Goal: Information Seeking & Learning: Find specific fact

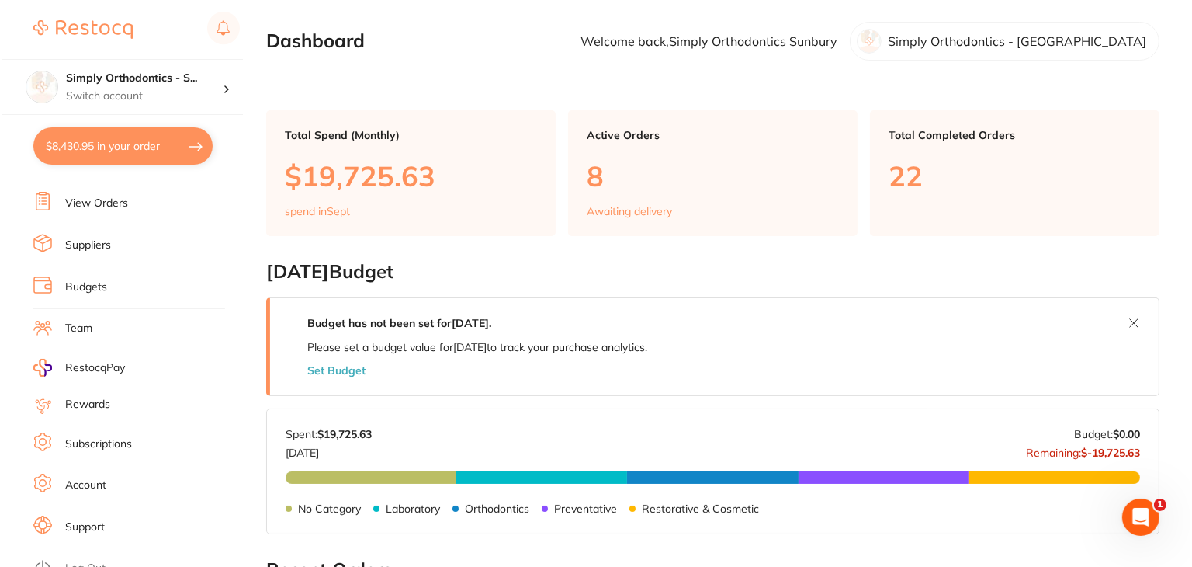
scroll to position [156, 0]
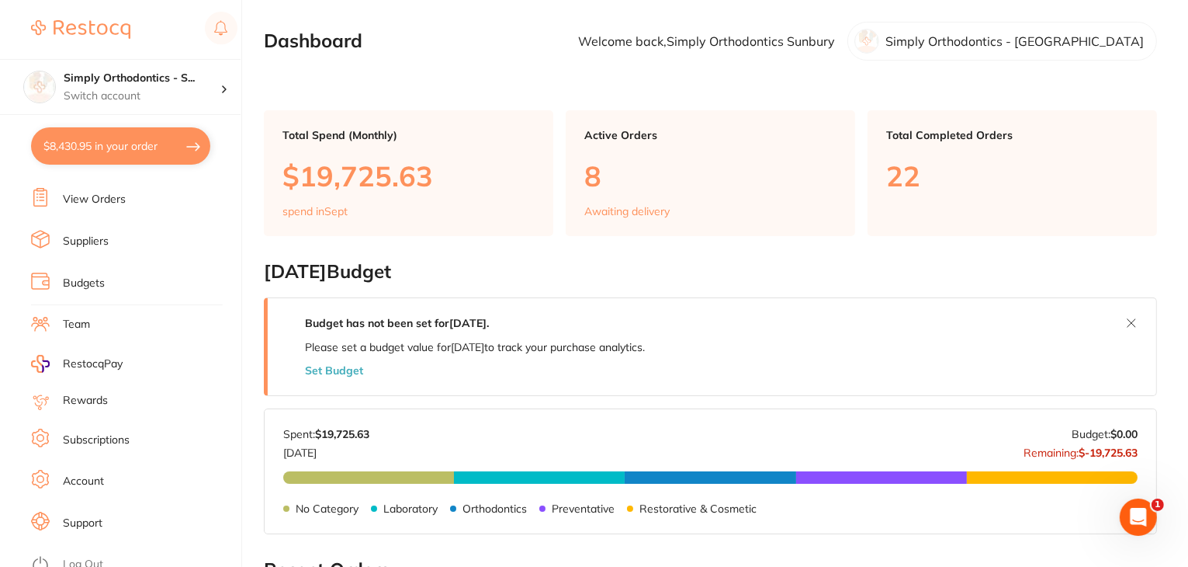
click at [92, 557] on link "Log Out" at bounding box center [83, 565] width 40 height 16
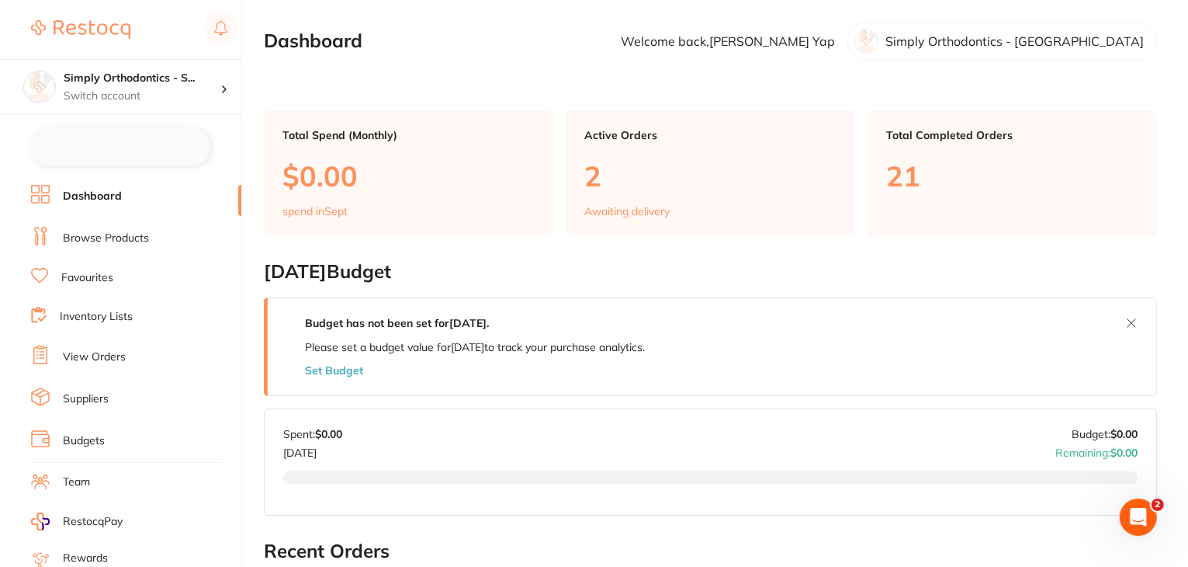
checkbox input "false"
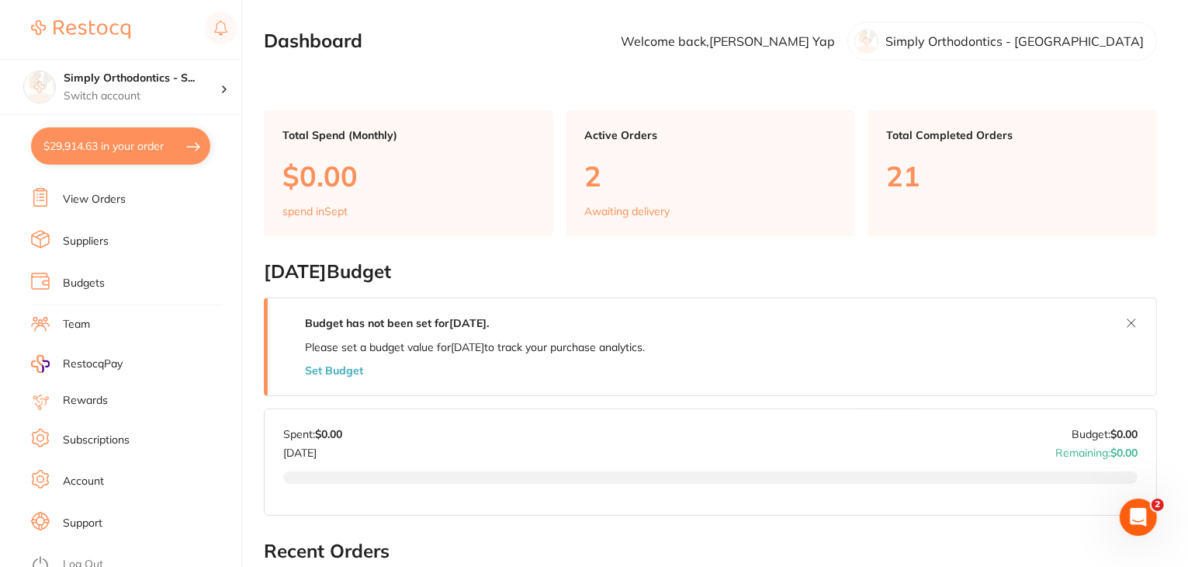
click at [87, 557] on link "Log Out" at bounding box center [83, 565] width 40 height 16
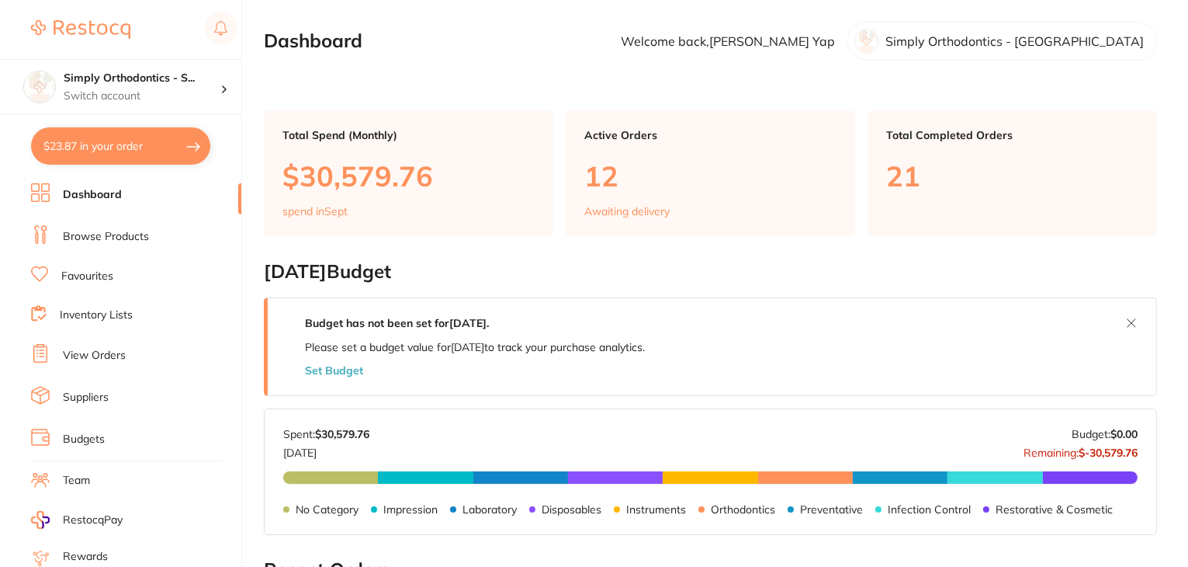
click at [105, 147] on button "$23.87 in your order" at bounding box center [120, 145] width 179 height 37
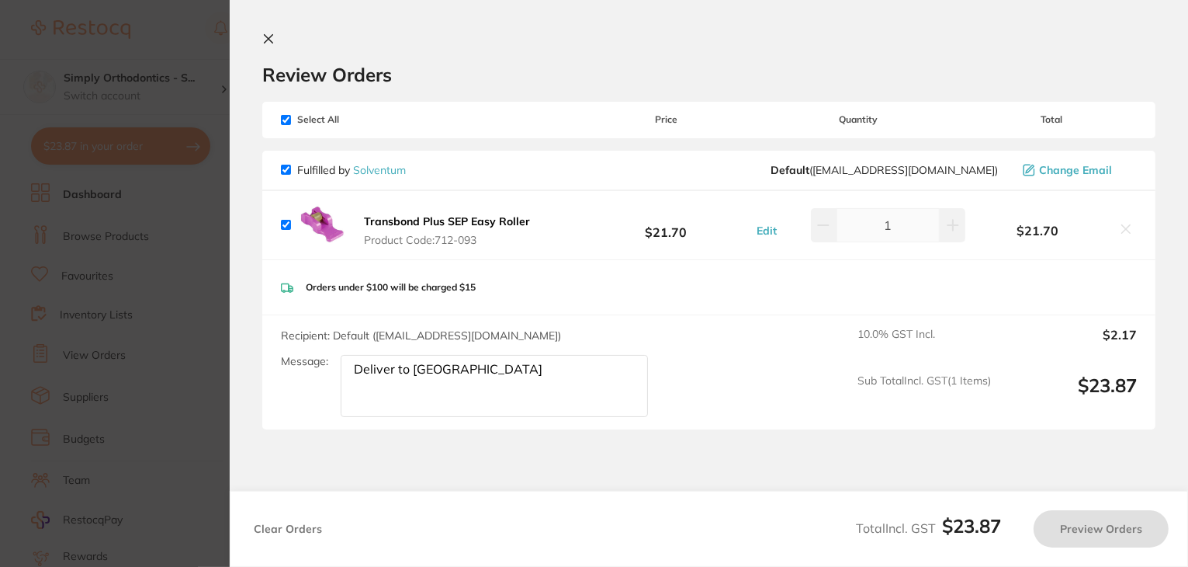
checkbox input "true"
click at [272, 37] on icon at bounding box center [268, 39] width 12 height 12
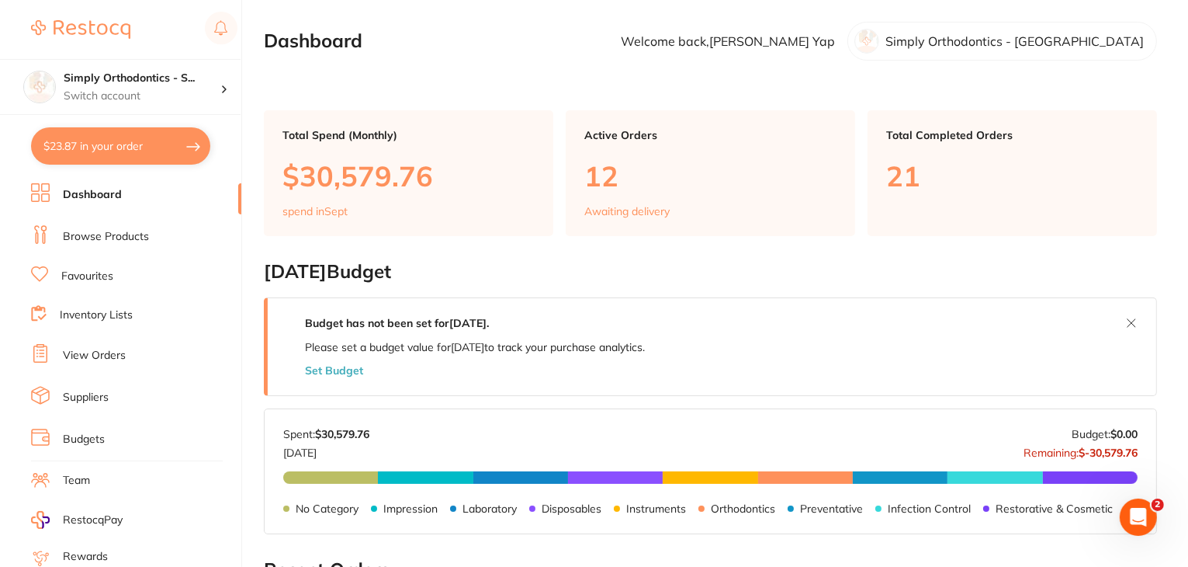
drag, startPoint x: 93, startPoint y: 151, endPoint x: 115, endPoint y: 142, distance: 23.4
click at [95, 151] on button "$23.87 in your order" at bounding box center [120, 145] width 179 height 37
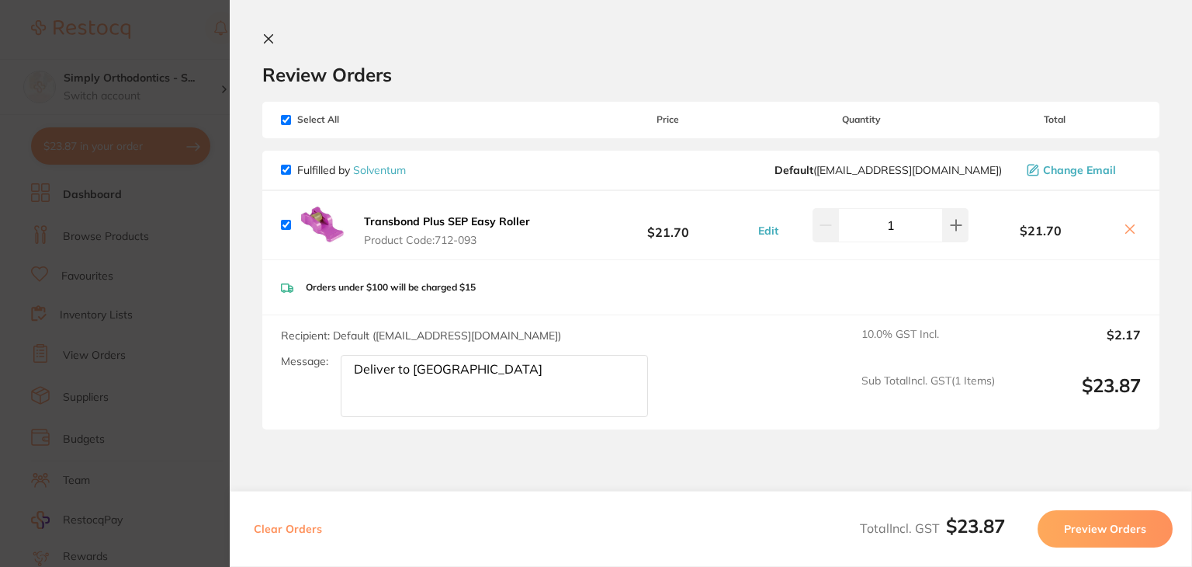
drag, startPoint x: 483, startPoint y: 240, endPoint x: 439, endPoint y: 235, distance: 43.7
click at [439, 235] on span "Product Code: 712-093" at bounding box center [447, 240] width 166 height 12
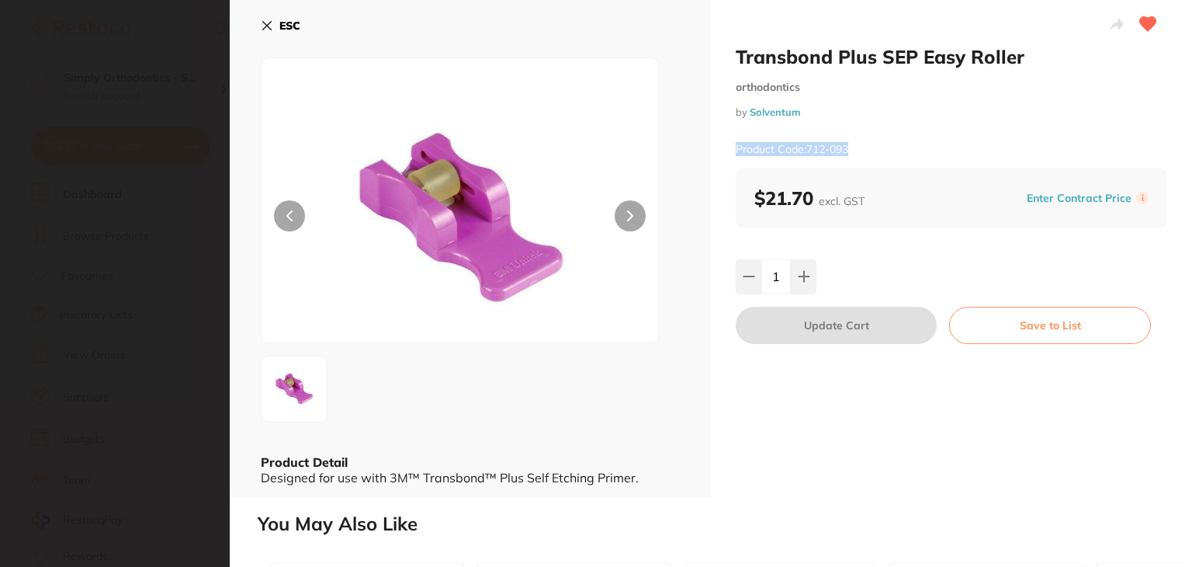
drag, startPoint x: 859, startPoint y: 149, endPoint x: 728, endPoint y: 145, distance: 131.2
click at [728, 145] on div "Transbond Plus SEP Easy Roller orthodontics by Solventum Product Code: 712-093 …" at bounding box center [951, 249] width 481 height 498
copy small "Product Code: 712-093"
click at [269, 19] on icon at bounding box center [267, 25] width 12 height 12
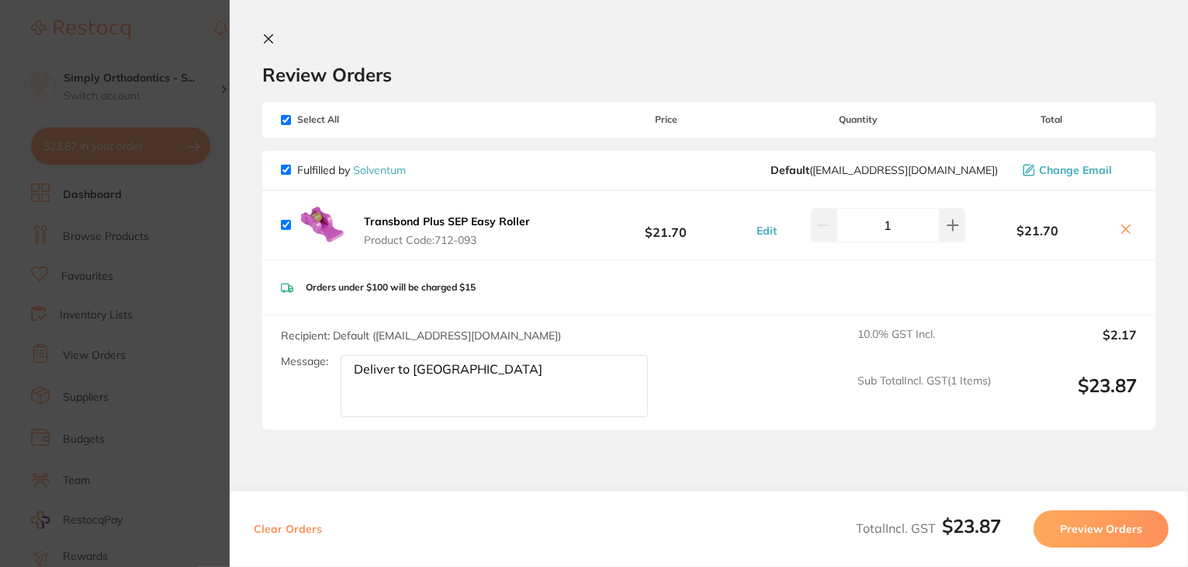
drag, startPoint x: 260, startPoint y: 40, endPoint x: 217, endPoint y: 127, distance: 97.2
click at [262, 40] on icon at bounding box center [268, 39] width 12 height 12
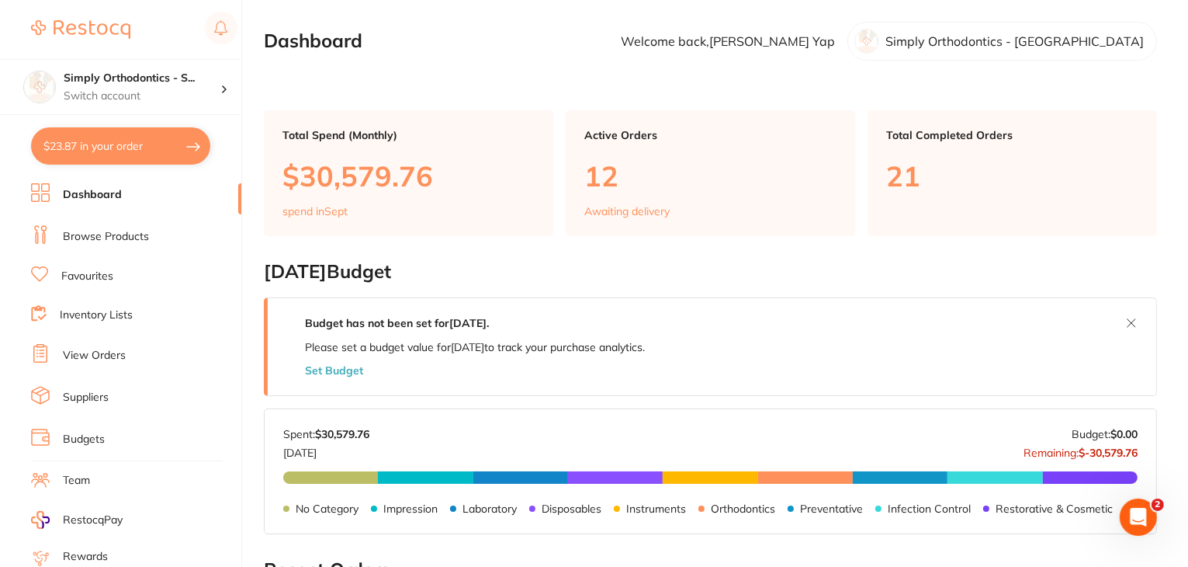
click at [109, 193] on link "Dashboard" at bounding box center [92, 195] width 59 height 16
click at [86, 395] on link "Suppliers" at bounding box center [86, 398] width 46 height 16
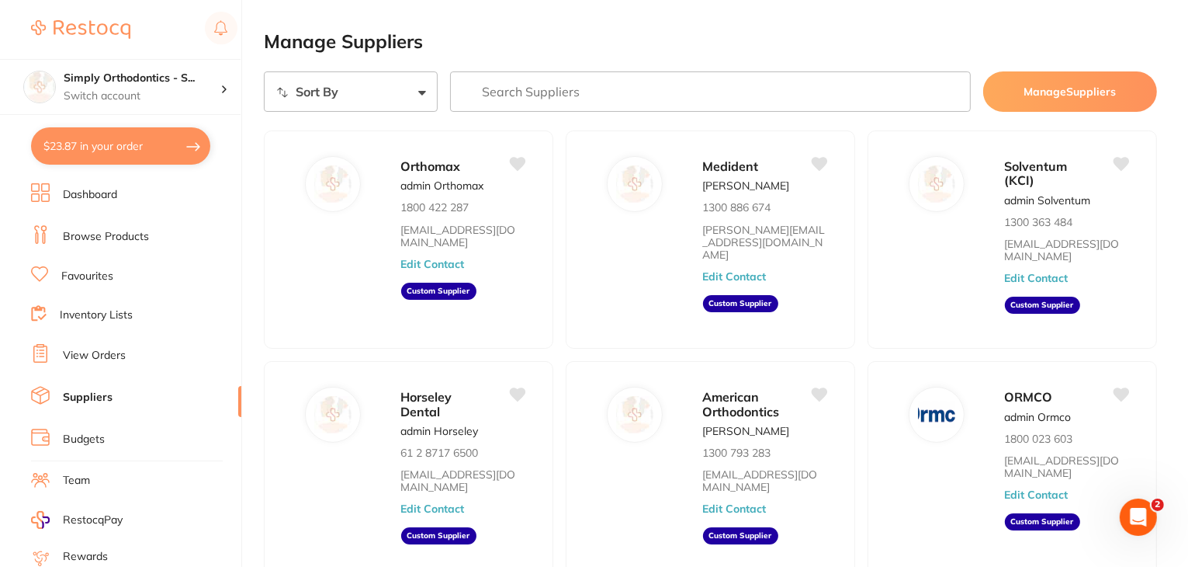
click at [538, 90] on input "search" at bounding box center [710, 91] width 521 height 40
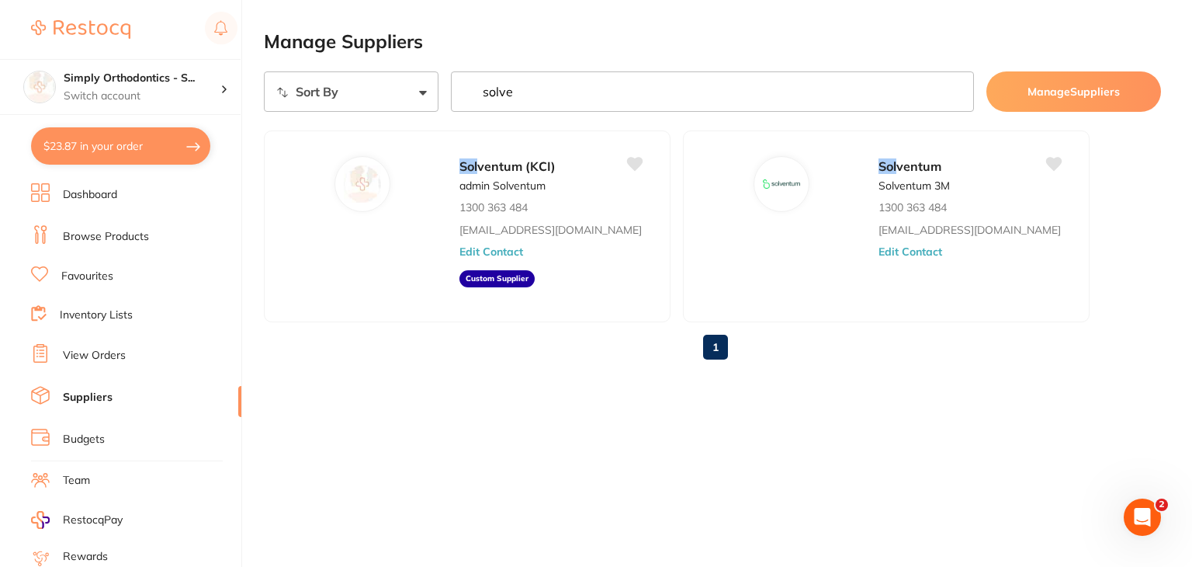
type input "solven"
click at [953, 93] on input "solven" at bounding box center [712, 91] width 523 height 40
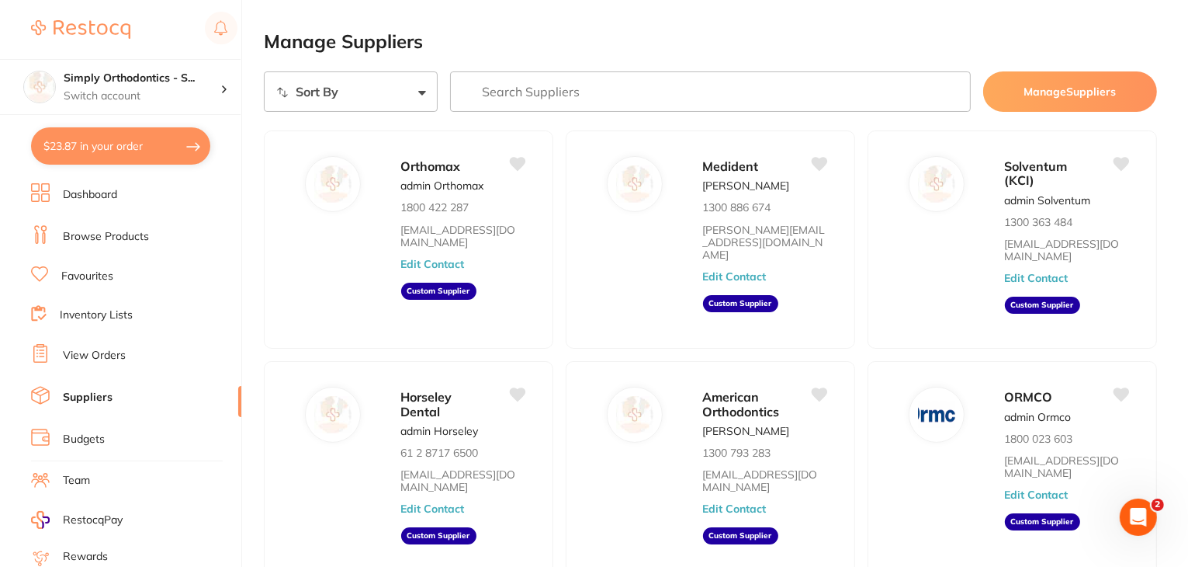
click at [104, 232] on link "Browse Products" at bounding box center [106, 237] width 86 height 16
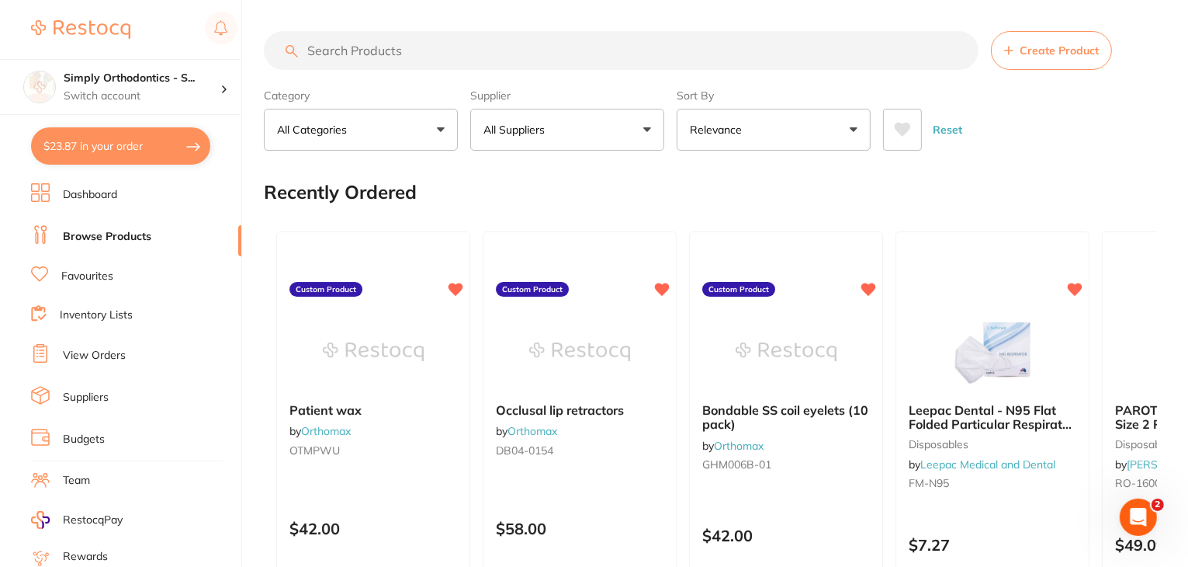
click at [577, 129] on button "All Suppliers" at bounding box center [567, 130] width 194 height 42
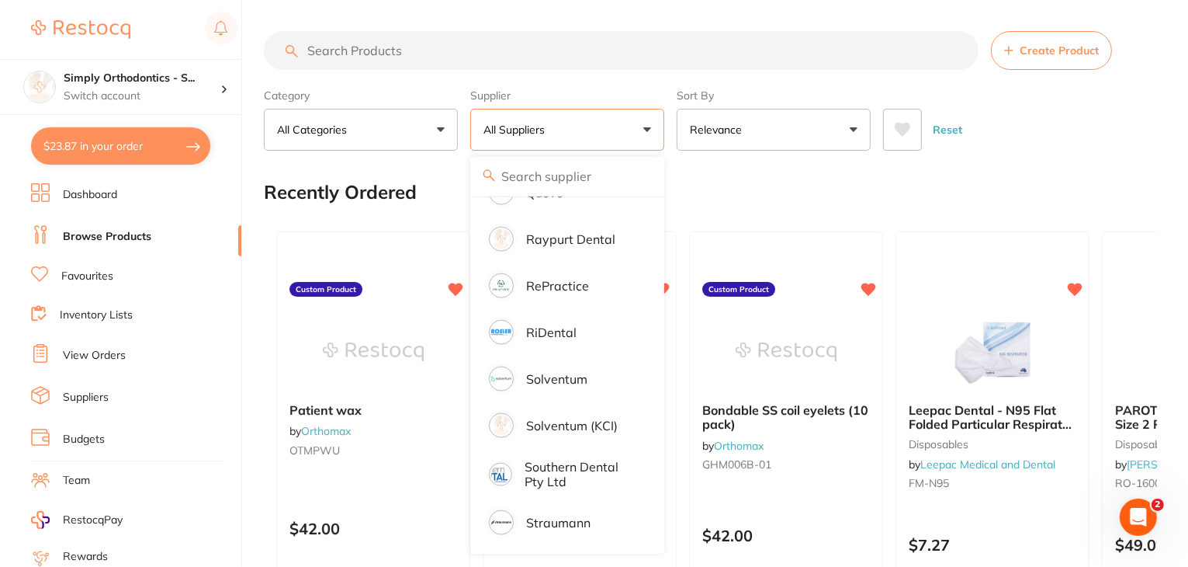
scroll to position [1792, 0]
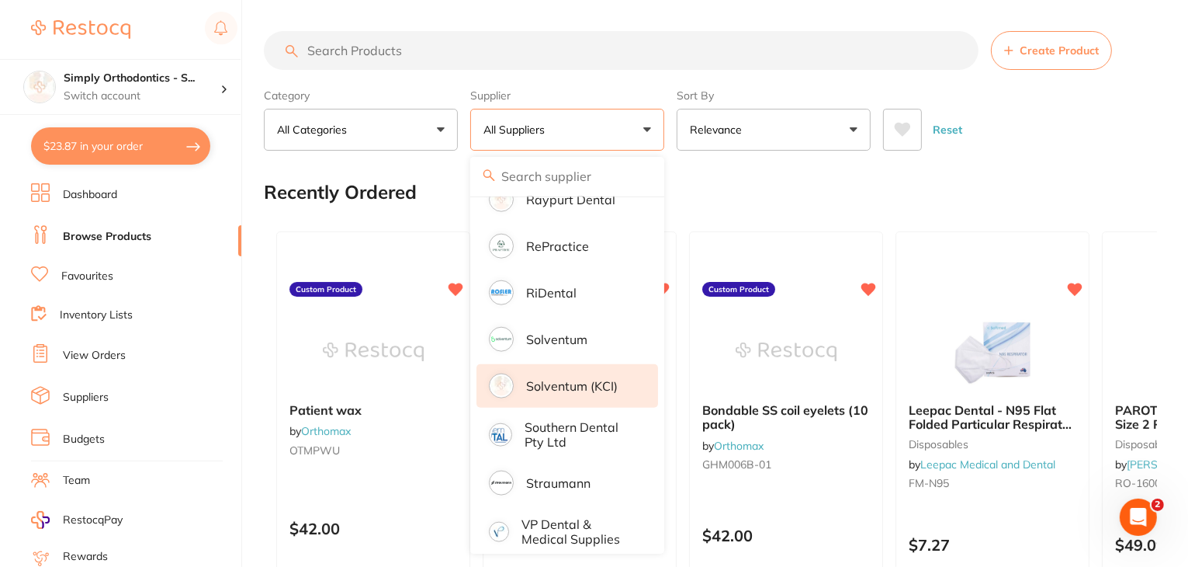
click at [573, 379] on p "Solventum (KCI)" at bounding box center [572, 386] width 92 height 14
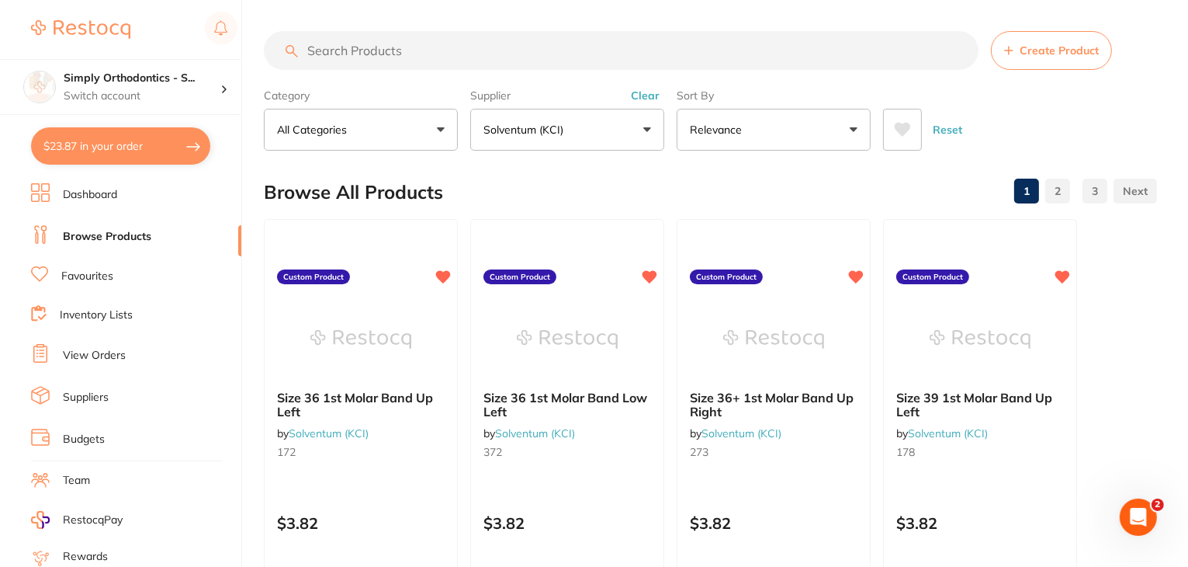
scroll to position [0, 0]
click at [420, 54] on input "search" at bounding box center [621, 50] width 715 height 39
paste input "Product Code: 712-093"
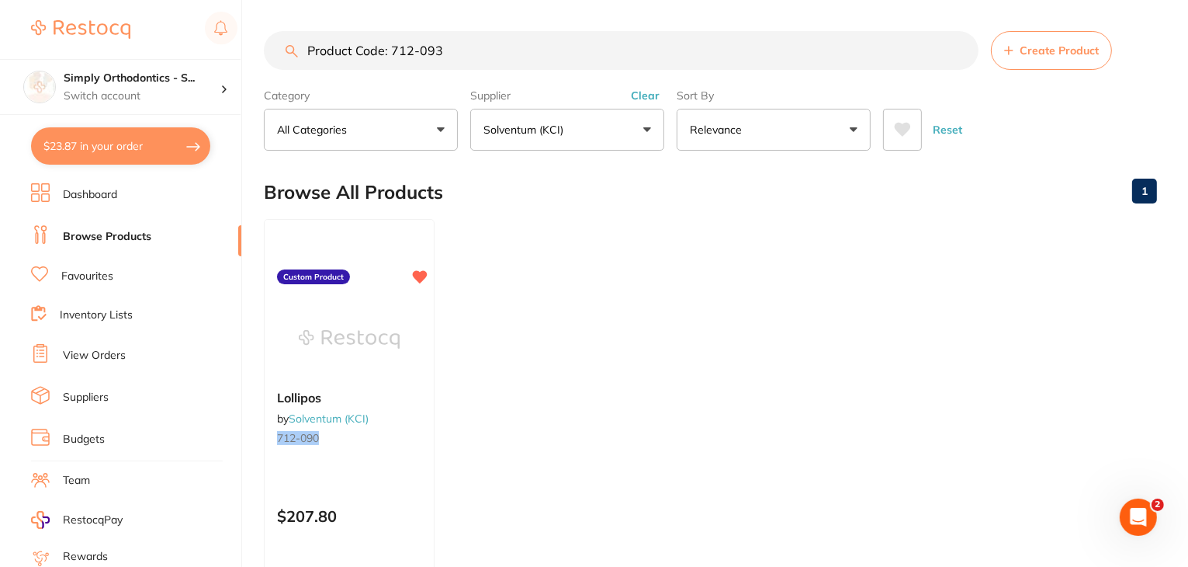
drag, startPoint x: 388, startPoint y: 47, endPoint x: 138, endPoint y: 50, distance: 250.0
click at [138, 50] on div "$23.87 Simply Orthodontics - S... Switch account Simply Orthodontics - Sydenham…" at bounding box center [594, 283] width 1188 height 567
type input "712-093"
click at [476, 349] on ul "Lollipos by Solventum (KCI) 712-090 Custom Product $207.80 Add to cart Save to …" at bounding box center [711, 442] width 894 height 446
click at [411, 451] on div "Lollipos by Solventum (KCI) 712-090" at bounding box center [349, 419] width 171 height 85
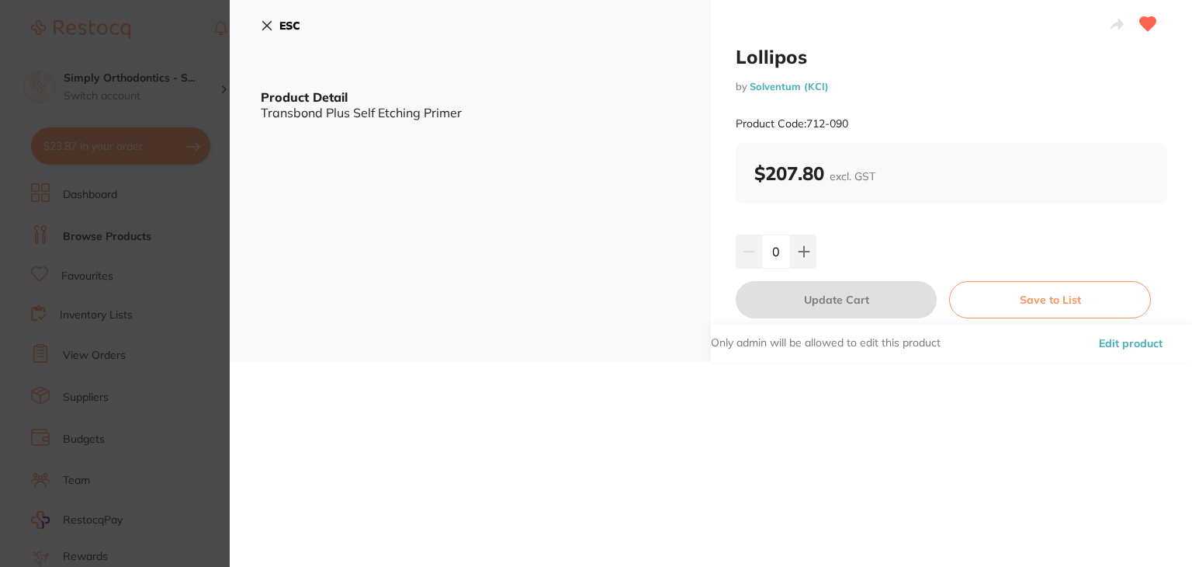
click at [273, 23] on button "ESC" at bounding box center [281, 25] width 40 height 26
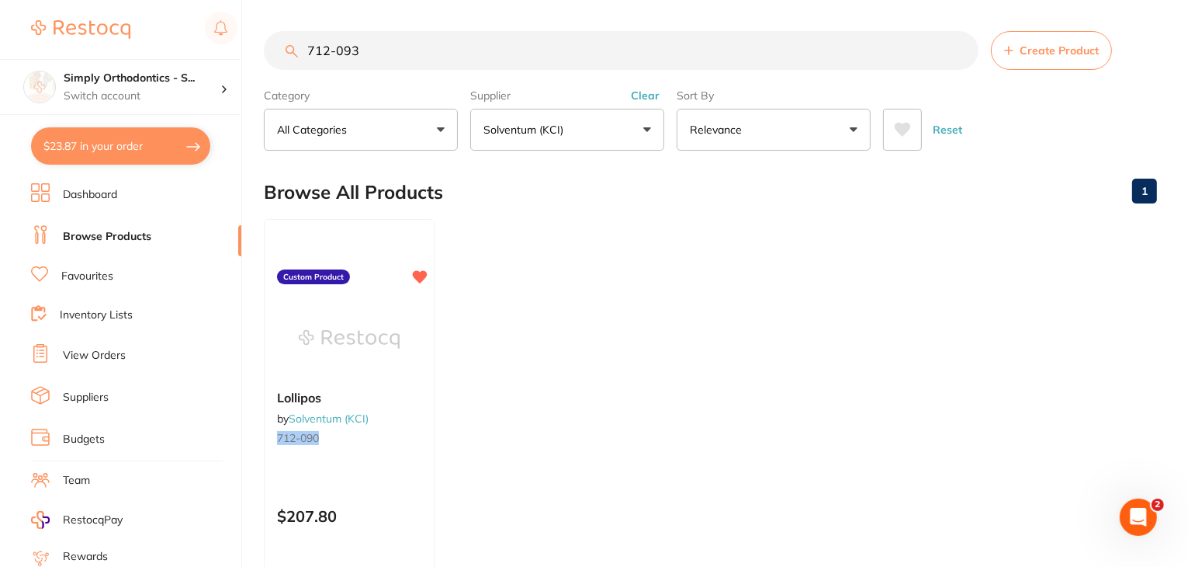
click at [958, 50] on input "712-093" at bounding box center [621, 50] width 715 height 39
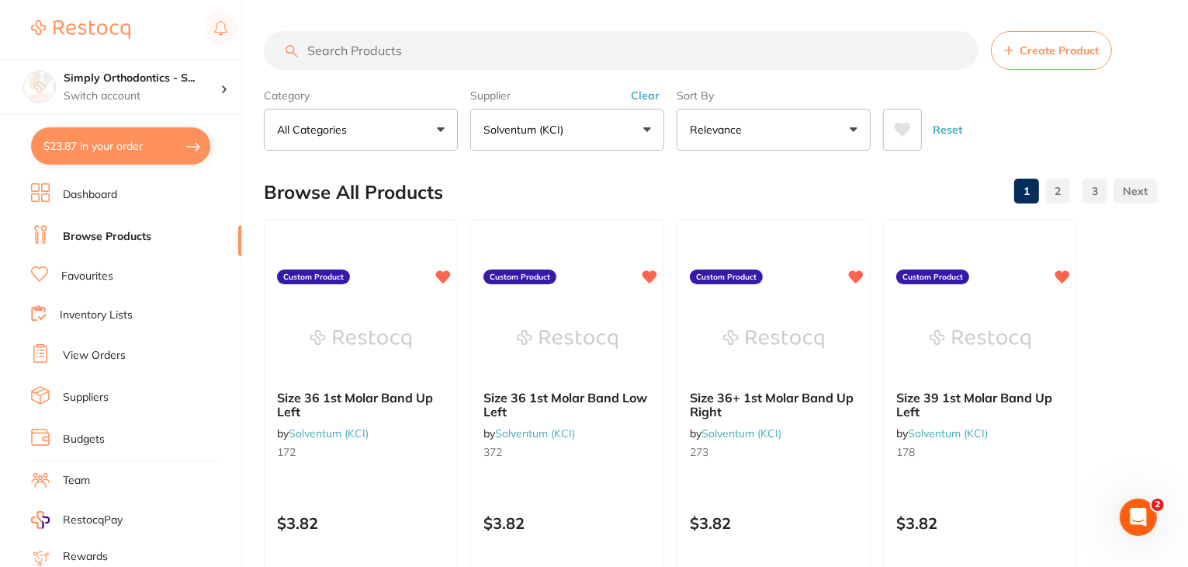
click at [113, 147] on button "$23.87 in your order" at bounding box center [120, 145] width 179 height 37
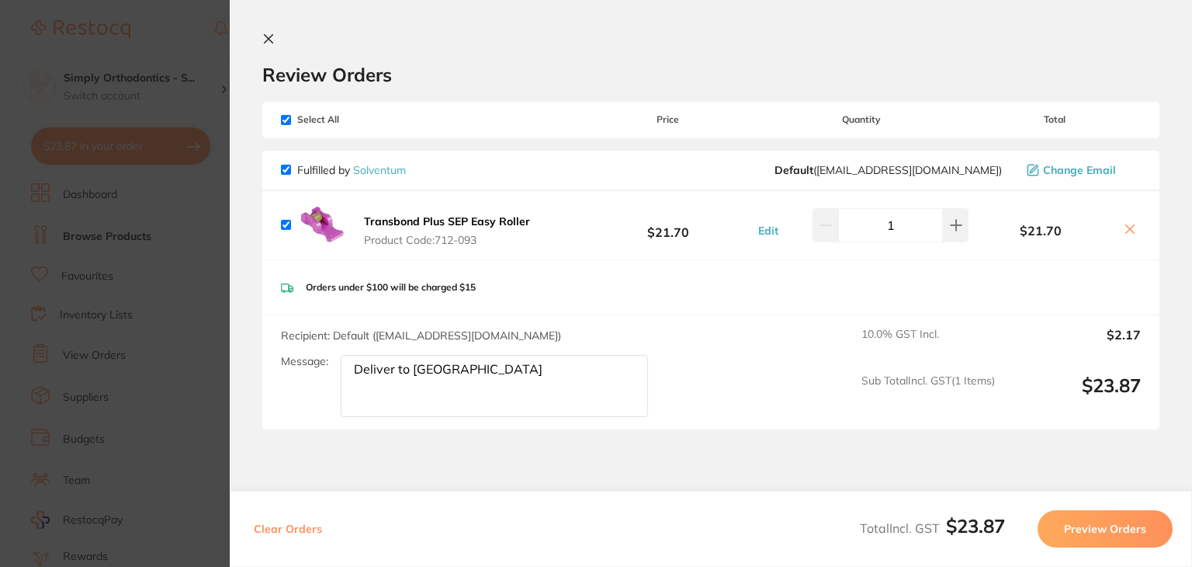
click at [263, 37] on icon at bounding box center [268, 39] width 12 height 12
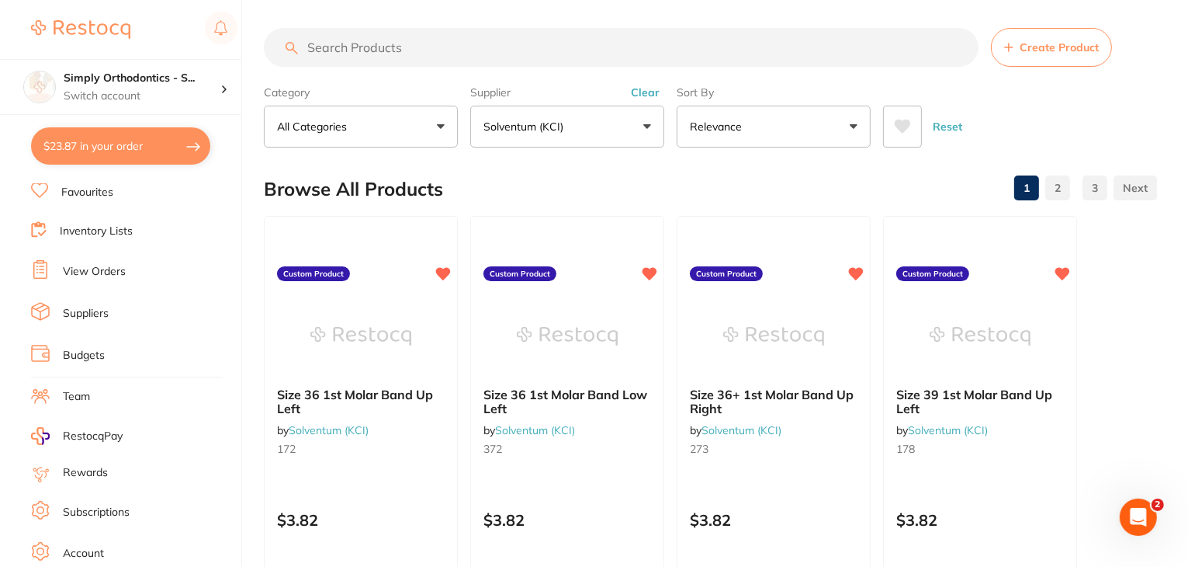
scroll to position [156, 0]
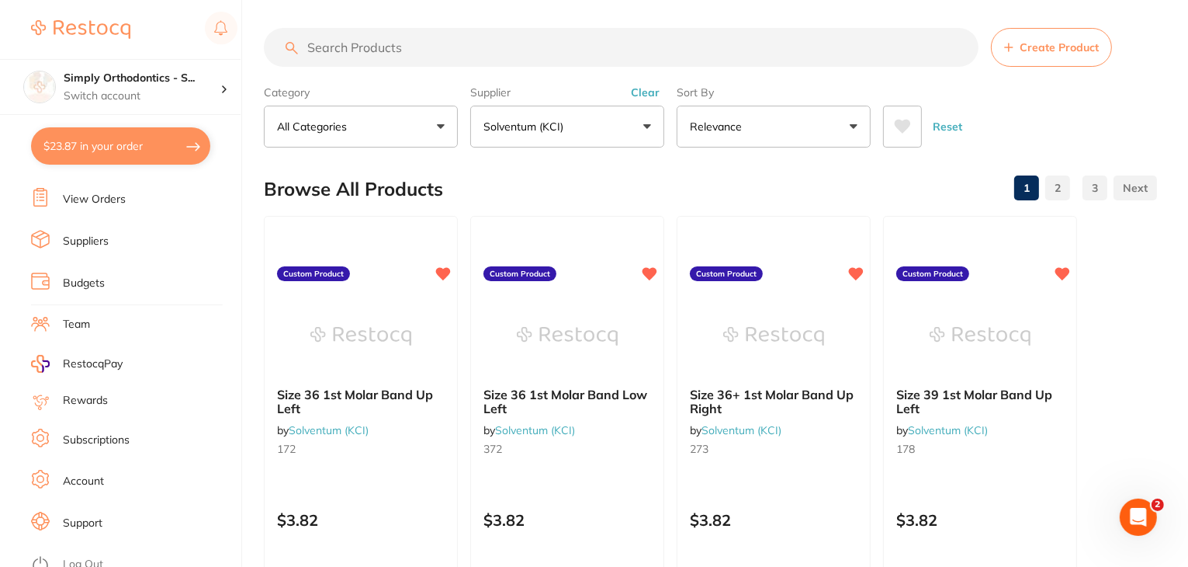
click at [89, 557] on link "Log Out" at bounding box center [83, 565] width 40 height 16
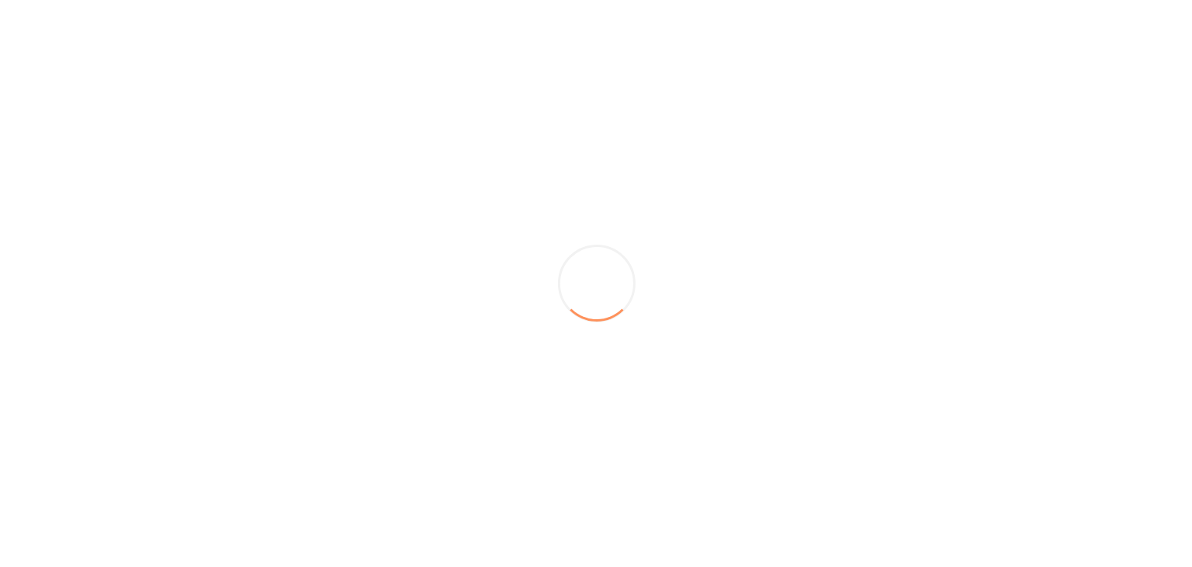
scroll to position [0, 0]
